Goal: Task Accomplishment & Management: Use online tool/utility

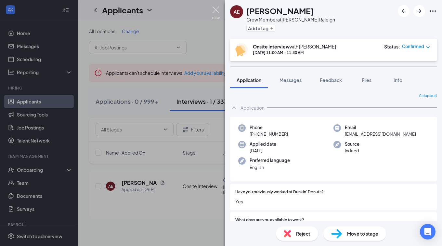
scroll to position [206, 0]
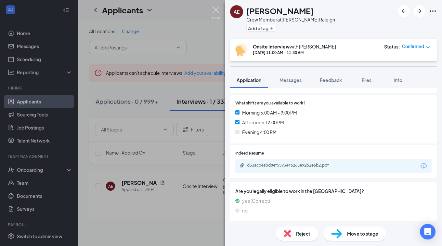
click at [214, 11] on img at bounding box center [216, 12] width 8 height 13
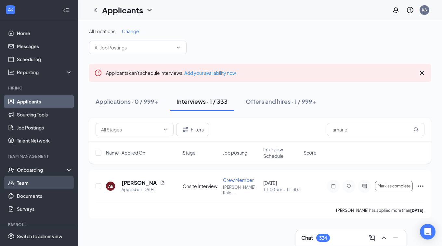
click at [31, 181] on link "Team" at bounding box center [45, 182] width 56 height 13
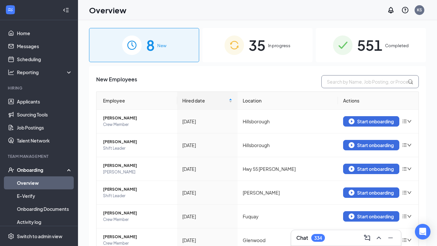
click at [333, 78] on input "text" at bounding box center [369, 81] width 97 height 13
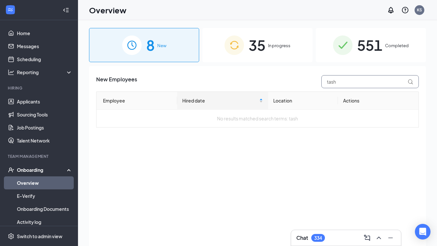
type input "tash"
click at [288, 45] on span "In progress" at bounding box center [279, 45] width 22 height 6
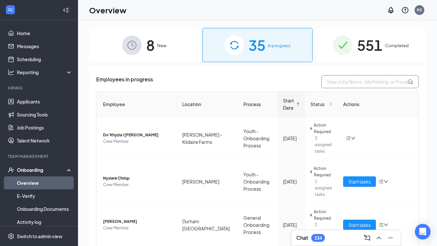
click at [343, 81] on input "text" at bounding box center [369, 81] width 97 height 13
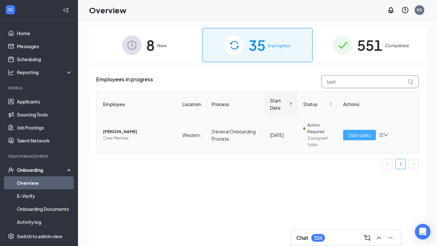
type input "tash"
click at [363, 135] on span "Start tasks" at bounding box center [359, 134] width 22 height 7
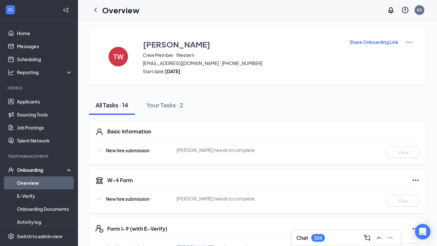
click at [393, 42] on p "Share Onboarding Link" at bounding box center [374, 42] width 49 height 6
type textarea "Hi Tashoya, This is a gentle reminder to complete your onboarding before your f…"
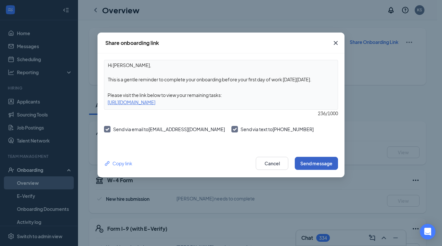
click at [314, 161] on button "Send message" at bounding box center [316, 163] width 43 height 13
